Goal: Check status: Check status

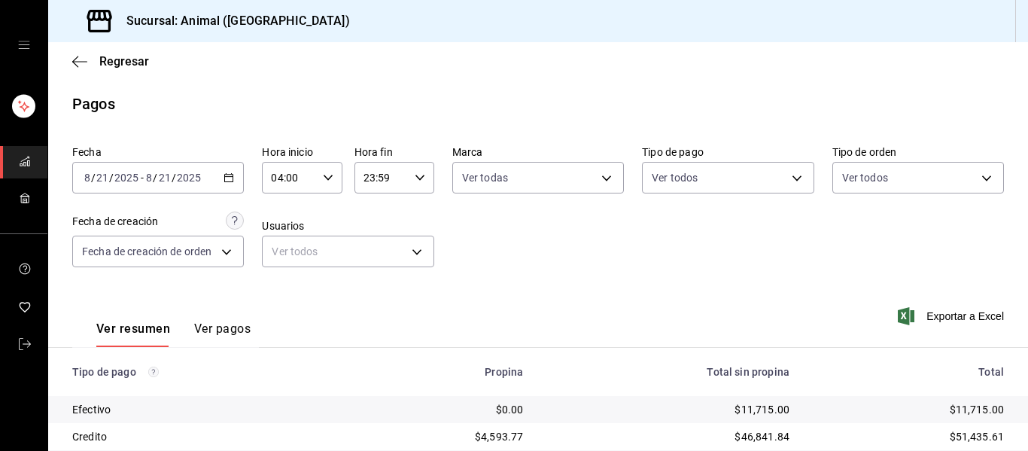
scroll to position [214, 0]
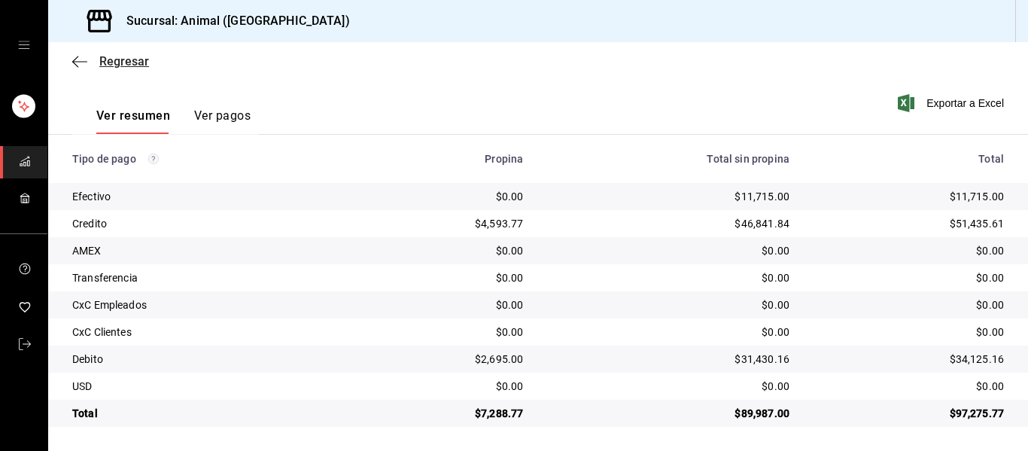
click at [78, 65] on icon "button" at bounding box center [79, 62] width 15 height 14
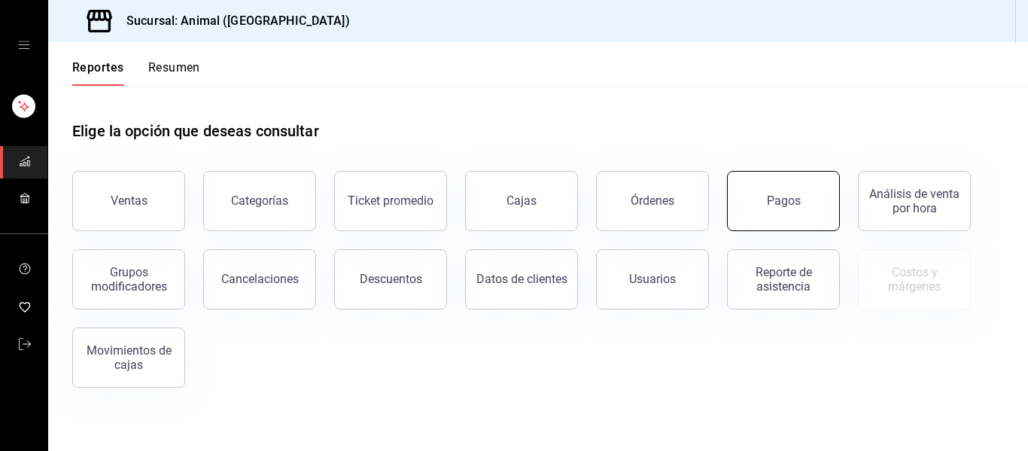
click at [796, 215] on button "Pagos" at bounding box center [783, 201] width 113 height 60
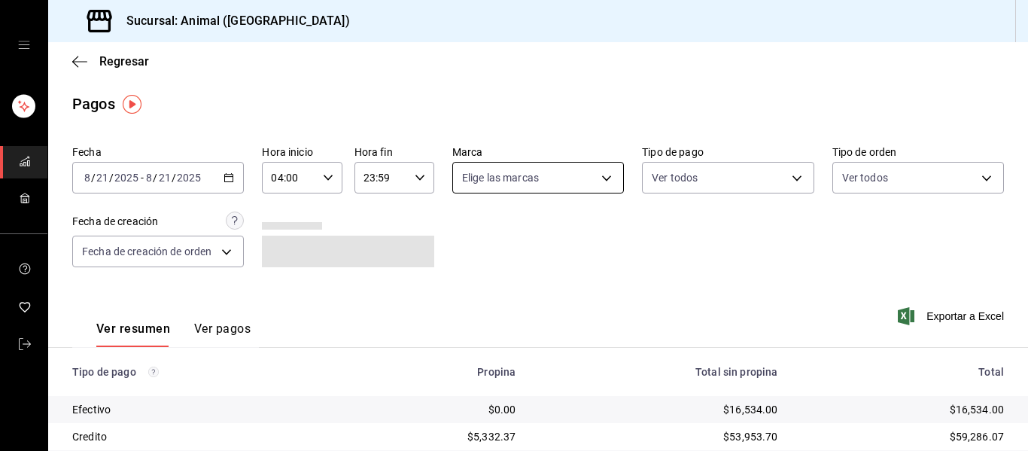
click at [601, 175] on body "Sucursal: Animal ([GEOGRAPHIC_DATA]) Regresar Pagos Fecha [DATE] [DATE] - [DATE…" at bounding box center [514, 225] width 1028 height 451
click at [616, 248] on li "Ver todas" at bounding box center [545, 234] width 193 height 44
type input "96838179-8fbb-4073-aae3-1789726318c8"
checkbox input "true"
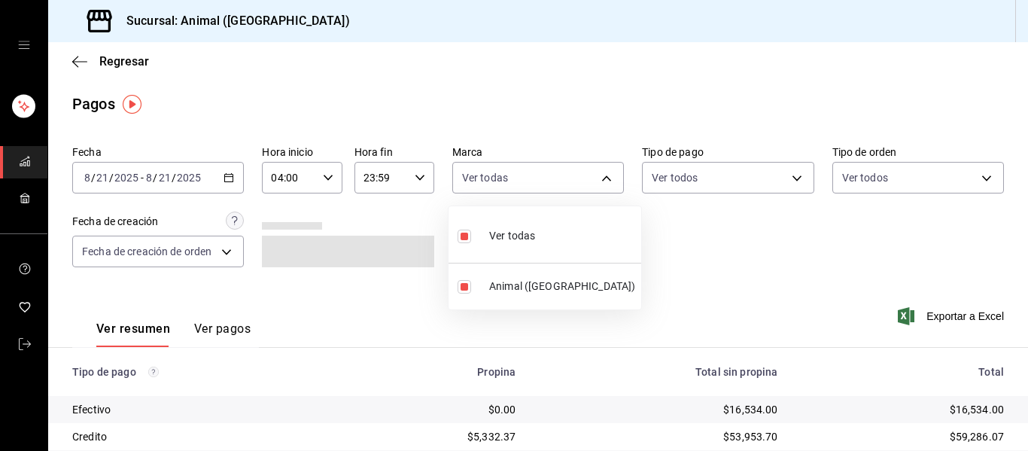
click at [686, 254] on div at bounding box center [514, 225] width 1028 height 451
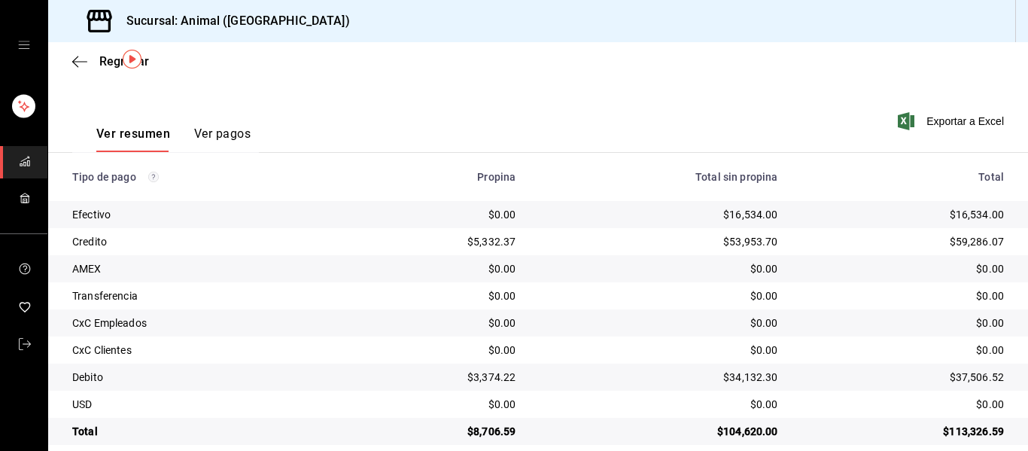
scroll to position [214, 0]
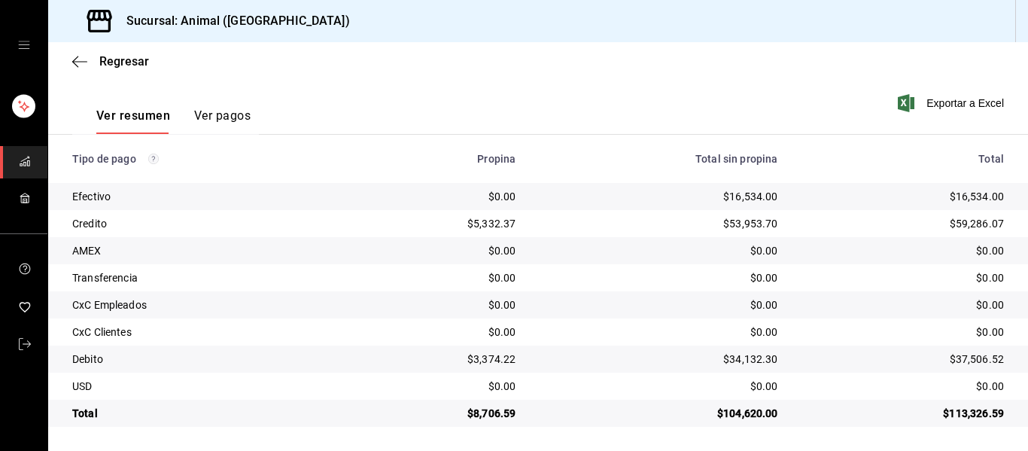
click at [77, 70] on div "Regresar" at bounding box center [538, 61] width 980 height 38
click at [84, 57] on icon "button" at bounding box center [79, 62] width 15 height 14
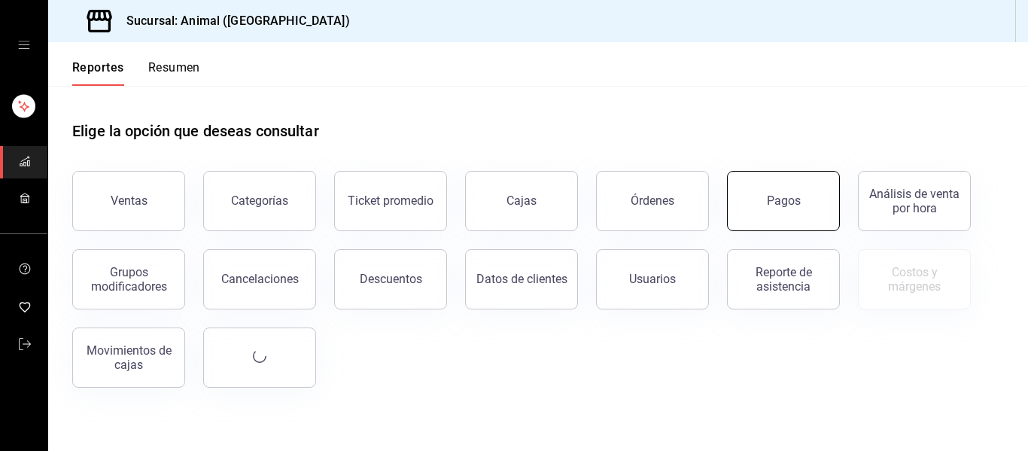
click at [756, 208] on button "Pagos" at bounding box center [783, 201] width 113 height 60
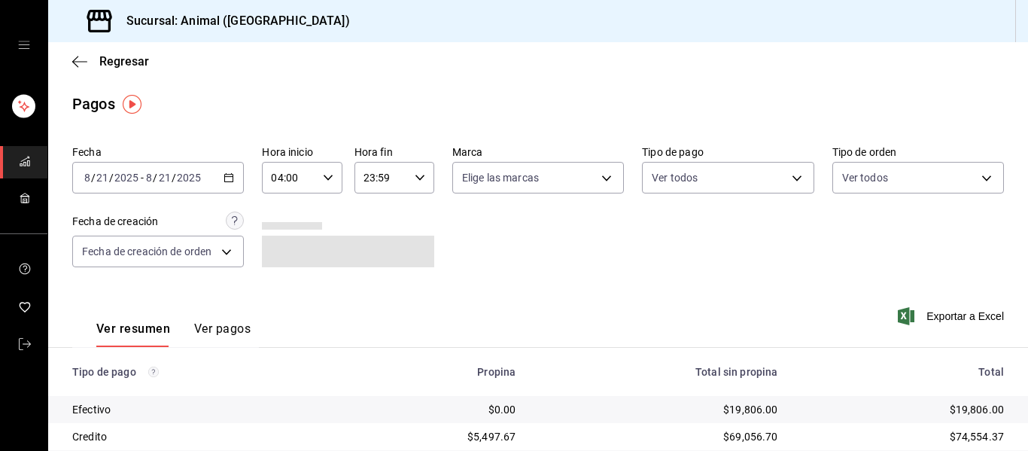
click at [227, 179] on icon "button" at bounding box center [229, 177] width 11 height 11
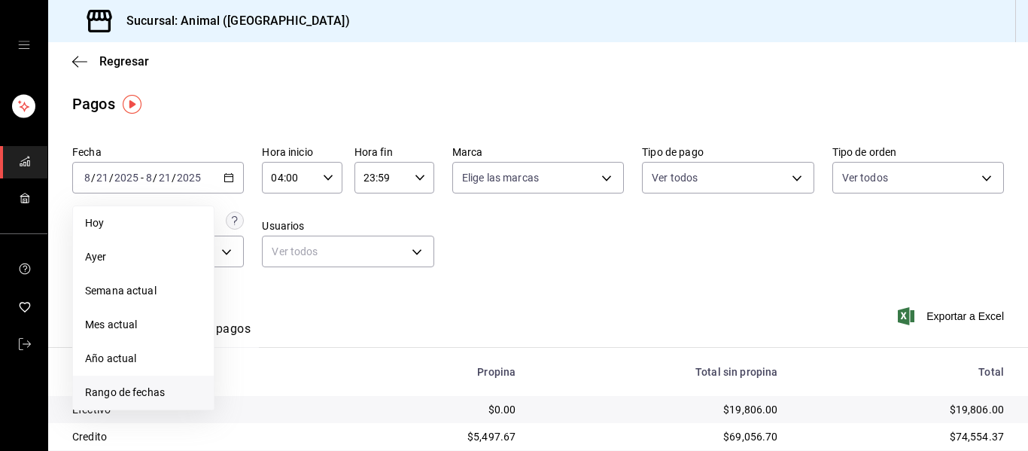
click at [142, 392] on span "Rango de fechas" at bounding box center [143, 393] width 117 height 16
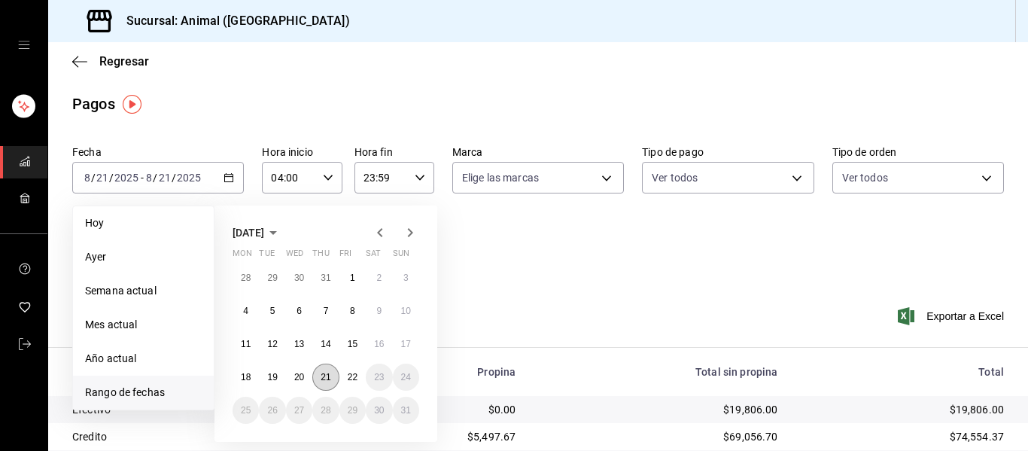
click at [329, 376] on abbr "21" at bounding box center [326, 377] width 10 height 11
click at [349, 376] on abbr "22" at bounding box center [353, 377] width 10 height 11
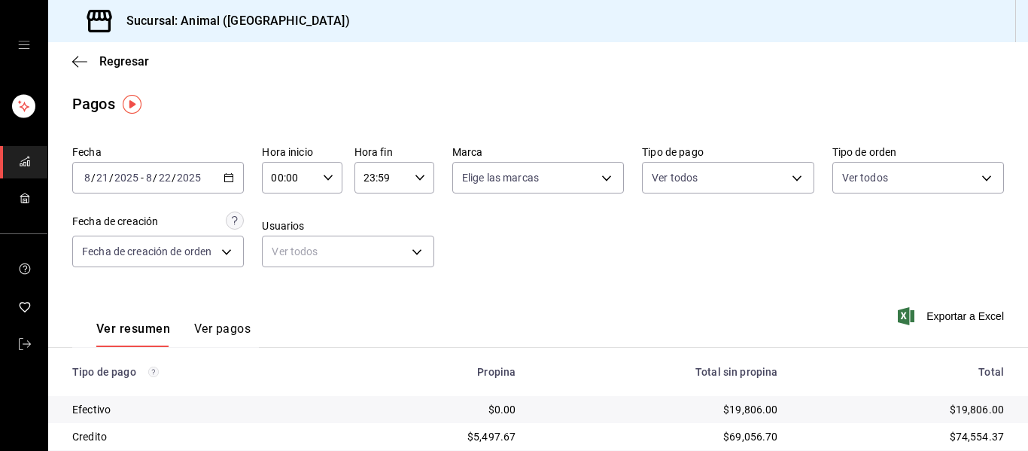
click at [323, 178] on icon "button" at bounding box center [328, 177] width 11 height 11
click at [278, 283] on span "04" at bounding box center [280, 285] width 16 height 12
type input "04:00"
click at [458, 224] on div at bounding box center [514, 225] width 1028 height 451
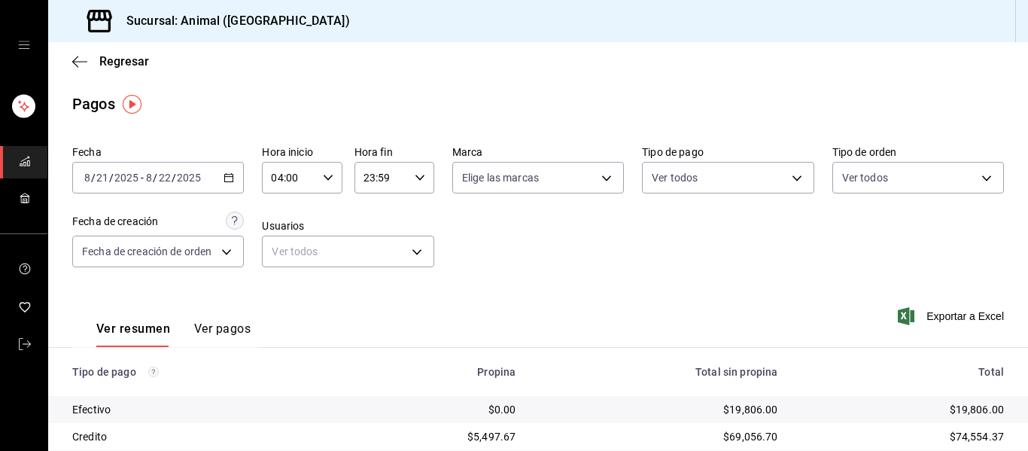
click at [418, 179] on icon "button" at bounding box center [420, 177] width 11 height 11
click at [365, 292] on span "04" at bounding box center [371, 291] width 16 height 12
type input "04:59"
click at [533, 242] on div at bounding box center [514, 225] width 1028 height 451
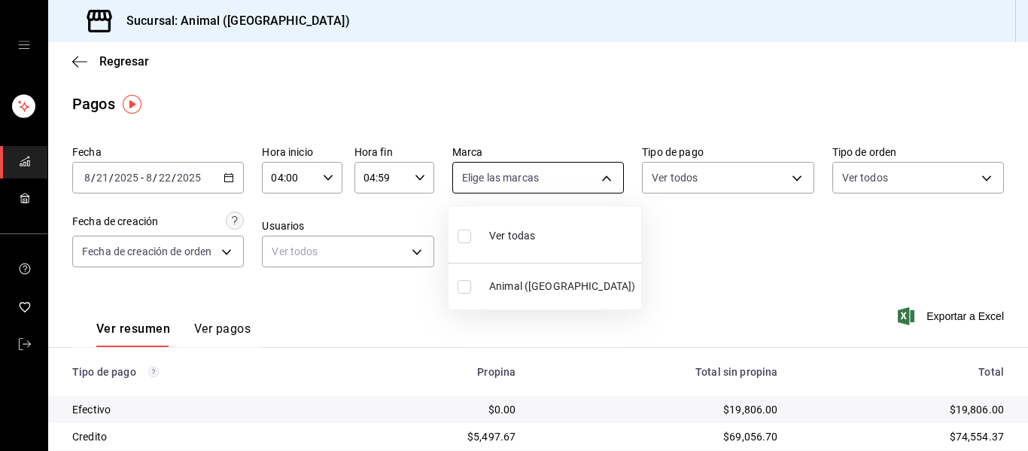
click at [602, 179] on body "Sucursal: Animal ([GEOGRAPHIC_DATA]) Regresar Pagos Fecha [DATE] [DATE] - [DATE…" at bounding box center [514, 225] width 1028 height 451
click at [580, 238] on li "Ver todas" at bounding box center [545, 234] width 193 height 44
type input "96838179-8fbb-4073-aae3-1789726318c8"
checkbox input "true"
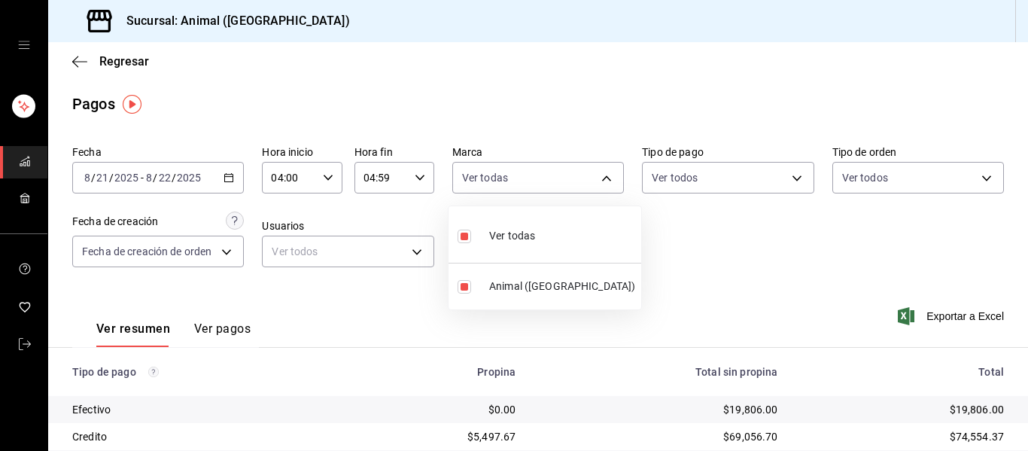
click at [680, 246] on div at bounding box center [514, 225] width 1028 height 451
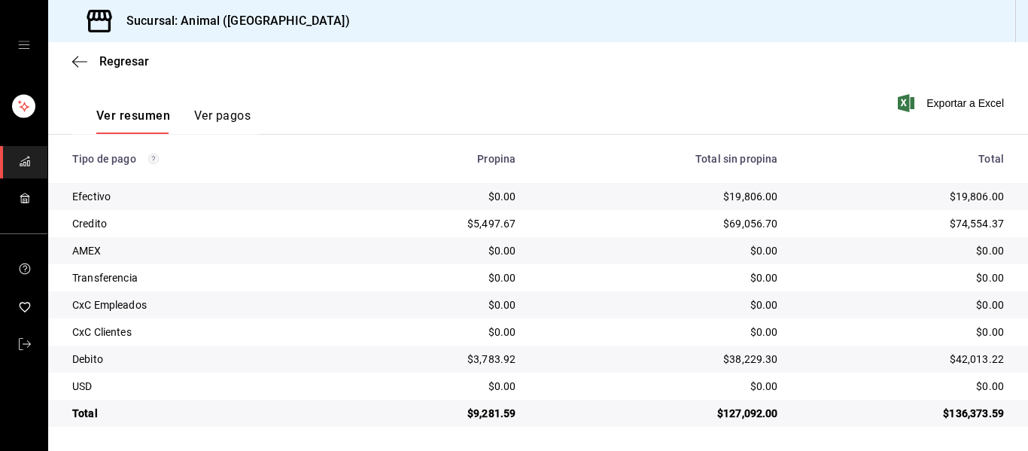
scroll to position [214, 0]
